Goal: Navigation & Orientation: Find specific page/section

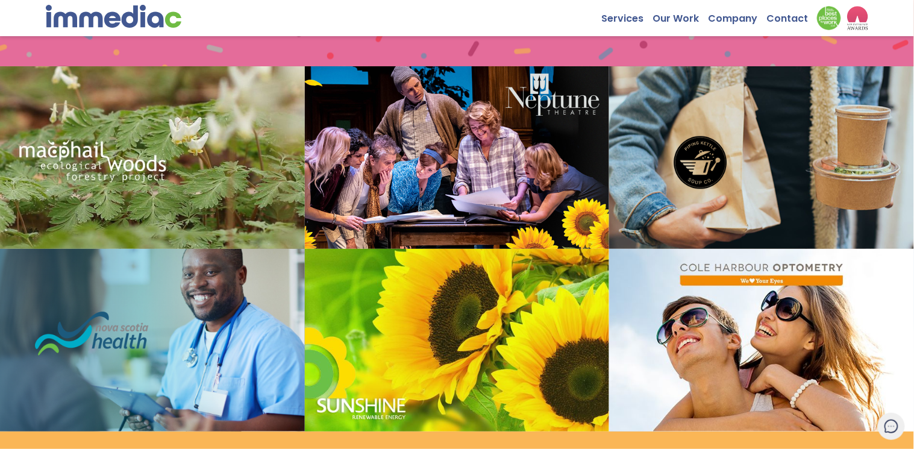
scroll to position [1250, 0]
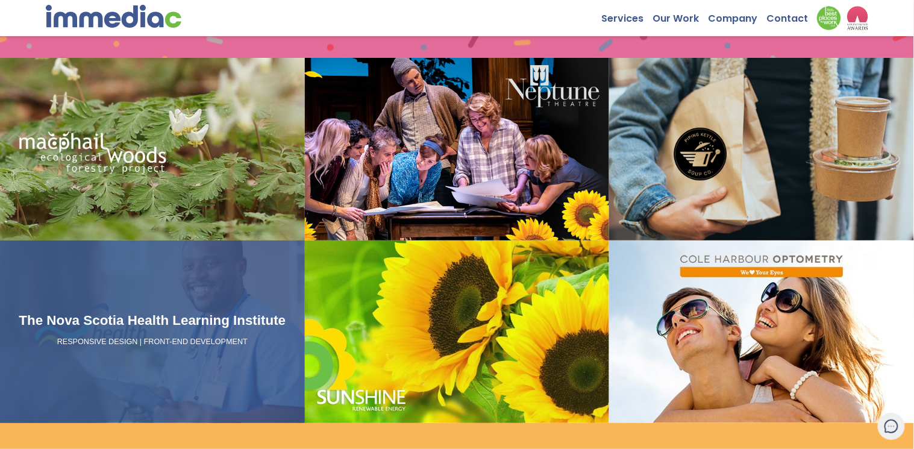
click at [291, 341] on link "The Nova Scotia Health Learning Institute RESPONSIVE DESIGN | FRONT-END DEVELOP…" at bounding box center [152, 331] width 305 height 183
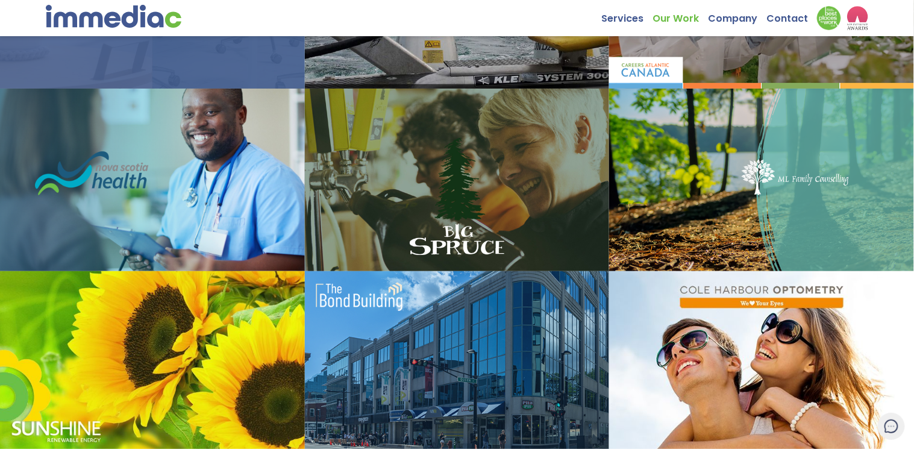
scroll to position [534, 0]
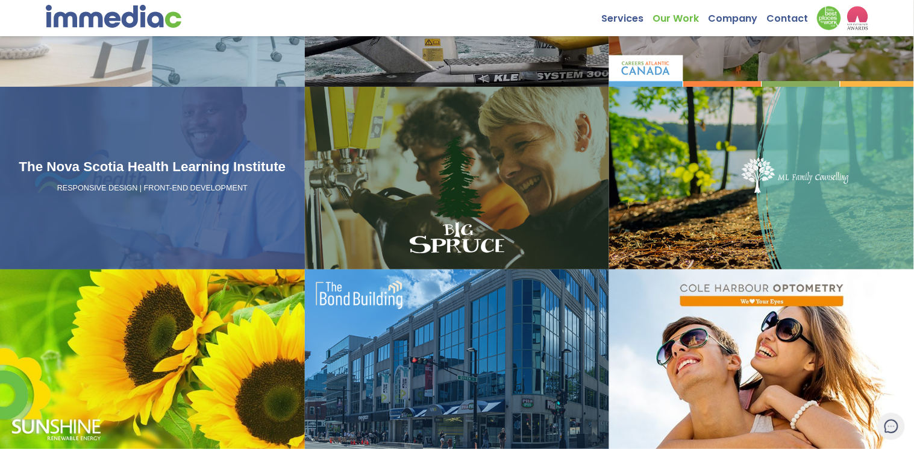
click at [266, 236] on div "The Nova Scotia Health Learning Institute RESPONSIVE DESIGN | FRONT-END DEVELOP…" at bounding box center [152, 178] width 305 height 183
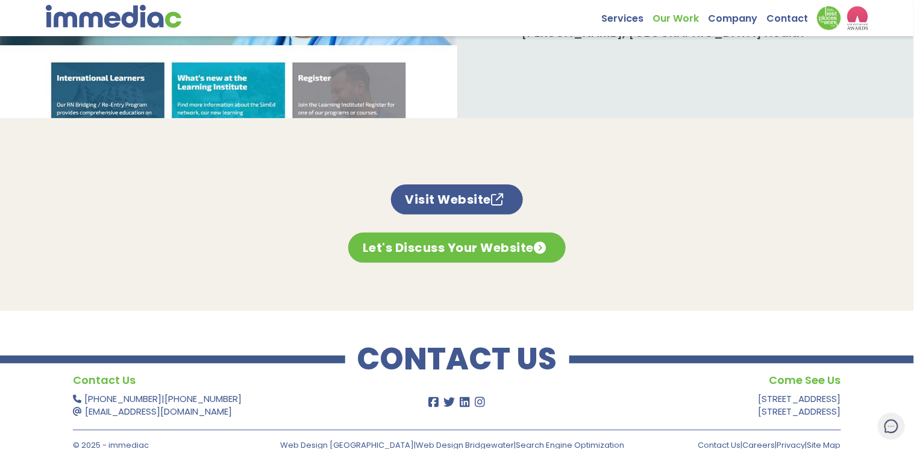
scroll to position [753, 0]
